Goal: Find contact information: Find contact information

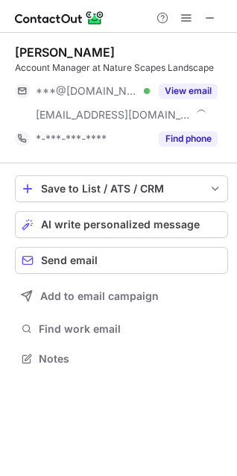
scroll to position [349, 237]
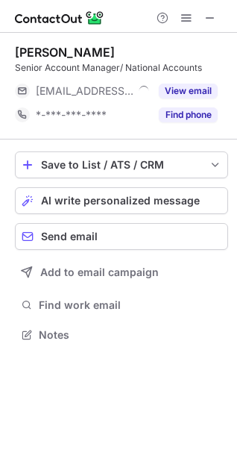
scroll to position [325, 237]
click at [205, 13] on span at bounding box center [211, 18] width 12 height 12
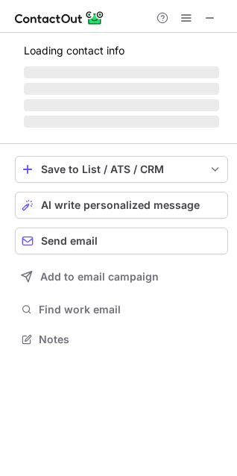
scroll to position [325, 237]
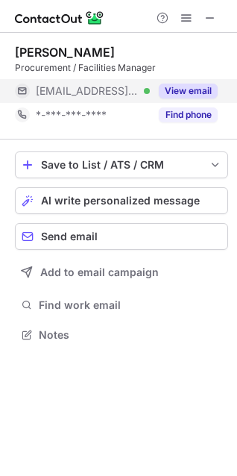
click at [190, 90] on button "View email" at bounding box center [188, 91] width 59 height 15
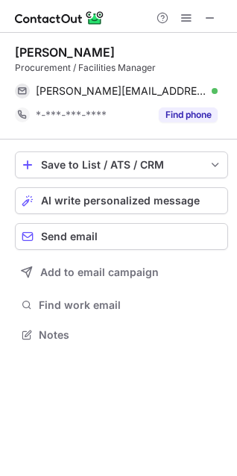
drag, startPoint x: 211, startPoint y: 16, endPoint x: 174, endPoint y: 17, distance: 36.6
click at [211, 16] on span at bounding box center [211, 18] width 12 height 12
